Goal: Task Accomplishment & Management: Use online tool/utility

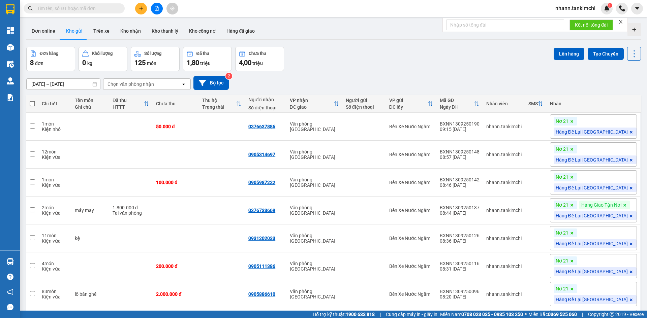
click at [65, 7] on input "text" at bounding box center [77, 8] width 80 height 7
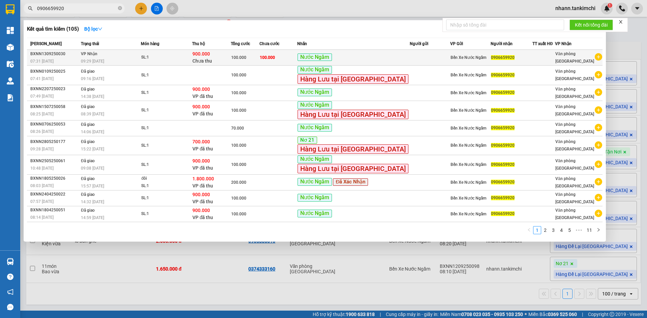
type input "0906659920"
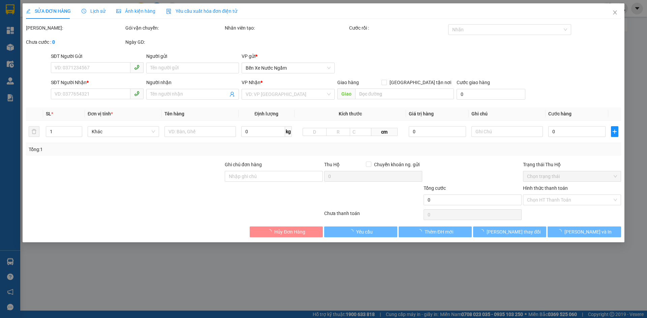
type input "0906659920"
type input "100.000"
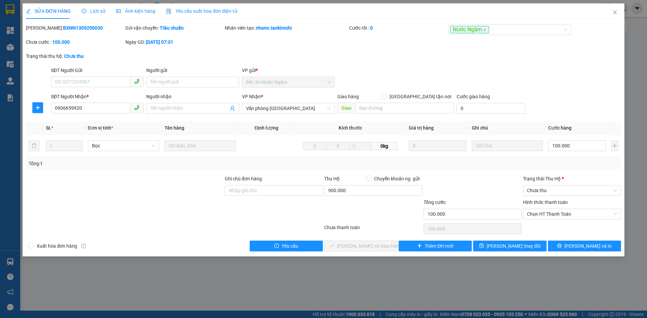
click at [93, 14] on span "Lịch sử" at bounding box center [94, 10] width 24 height 5
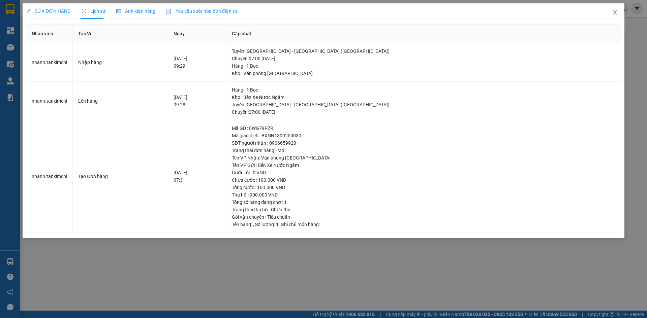
click at [612, 10] on icon "close" at bounding box center [614, 12] width 5 height 5
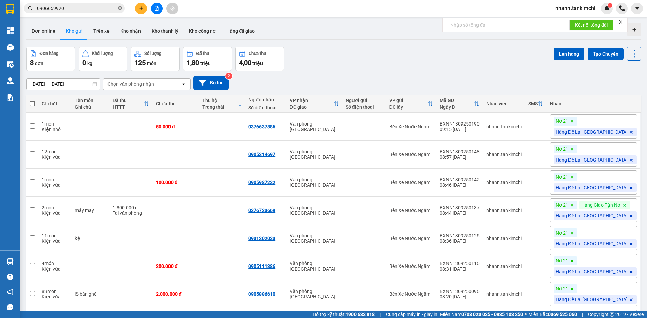
click at [121, 8] on icon "close-circle" at bounding box center [120, 8] width 4 height 4
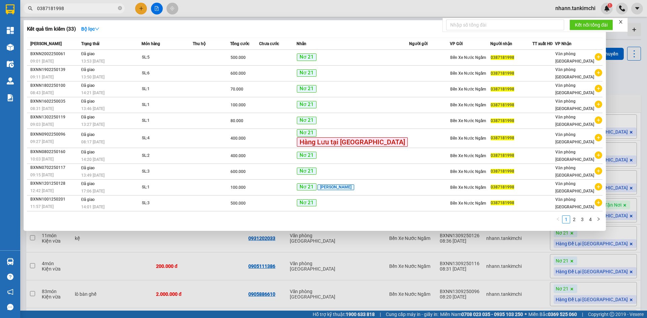
type input "0387181998"
